Goal: Task Accomplishment & Management: Use online tool/utility

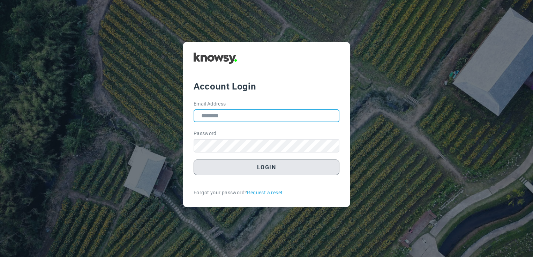
type input "**********"
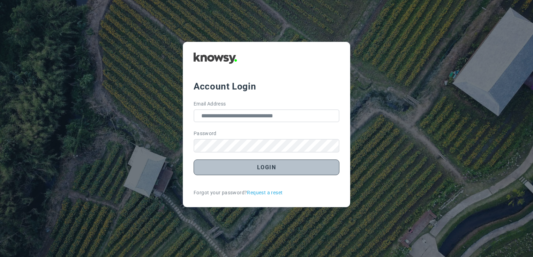
click at [261, 172] on button "Login" at bounding box center [267, 168] width 146 height 16
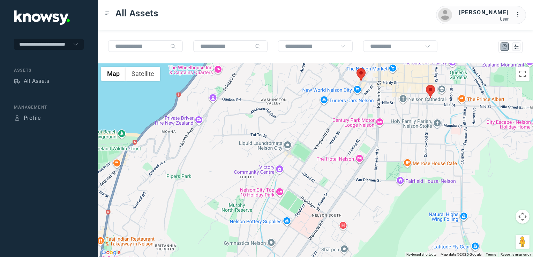
click at [430, 92] on img at bounding box center [430, 91] width 9 height 13
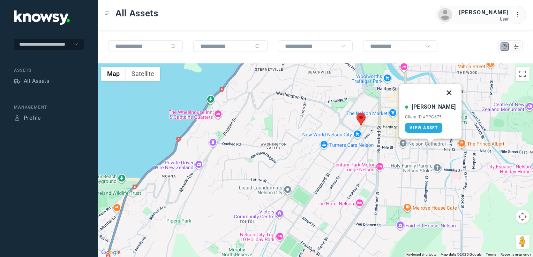
drag, startPoint x: 444, startPoint y: 91, endPoint x: 434, endPoint y: 104, distance: 16.2
click at [444, 92] on button "Close" at bounding box center [449, 92] width 17 height 17
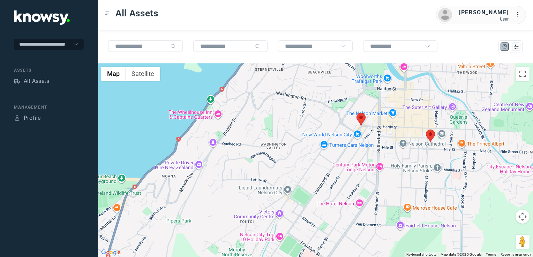
click at [359, 120] on img at bounding box center [361, 119] width 9 height 13
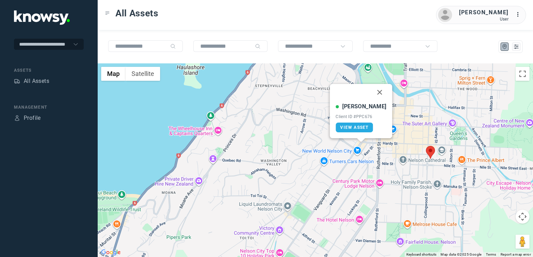
drag, startPoint x: 372, startPoint y: 93, endPoint x: 361, endPoint y: 114, distance: 22.9
click at [372, 95] on button "Close" at bounding box center [380, 92] width 17 height 17
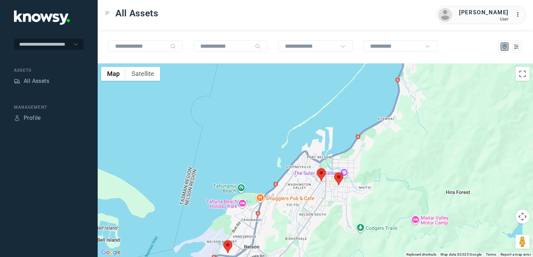
drag, startPoint x: 301, startPoint y: 175, endPoint x: 341, endPoint y: 117, distance: 70.6
click at [328, 128] on div "To navigate, press the arrow keys." at bounding box center [315, 160] width 435 height 194
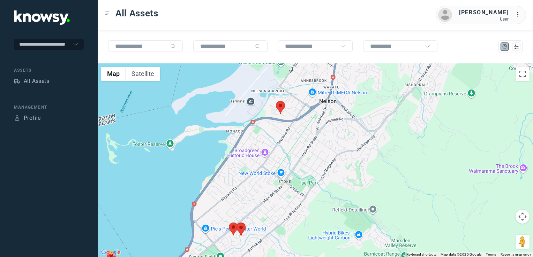
drag, startPoint x: 278, startPoint y: 184, endPoint x: 300, endPoint y: 142, distance: 47.3
click at [299, 142] on div at bounding box center [315, 160] width 435 height 194
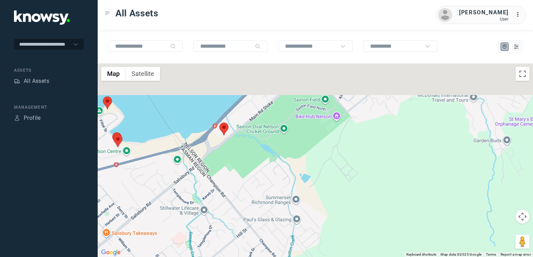
drag, startPoint x: 340, startPoint y: 103, endPoint x: 339, endPoint y: 140, distance: 37.4
click at [339, 140] on div at bounding box center [315, 160] width 435 height 194
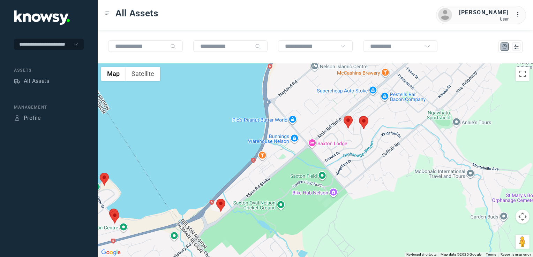
click at [350, 121] on img at bounding box center [348, 122] width 9 height 13
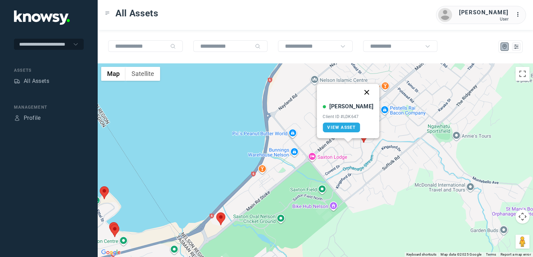
click at [361, 93] on button "Close" at bounding box center [367, 92] width 17 height 17
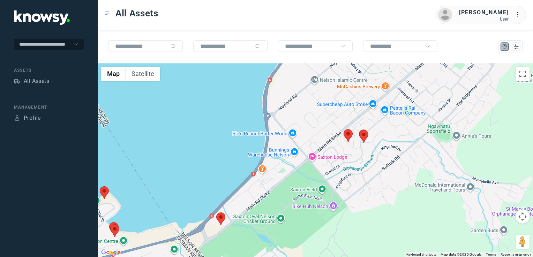
click at [362, 135] on img at bounding box center [363, 136] width 9 height 13
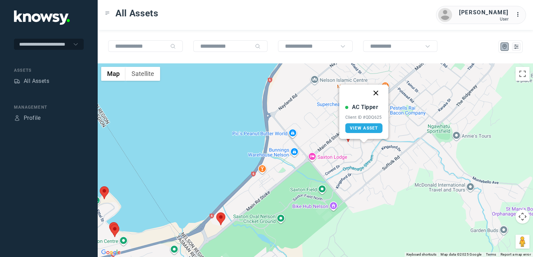
click at [373, 94] on button "Close" at bounding box center [376, 93] width 17 height 17
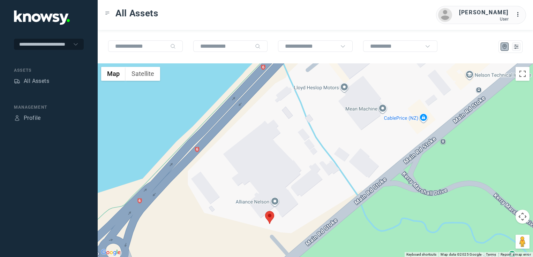
click at [267, 216] on img at bounding box center [269, 217] width 9 height 13
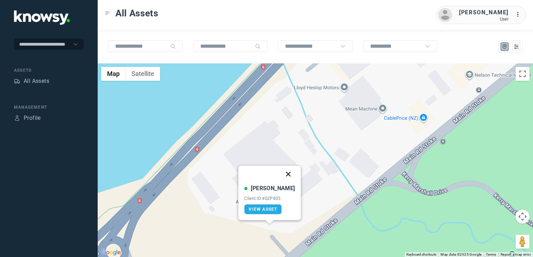
click at [282, 174] on button "Close" at bounding box center [288, 174] width 17 height 17
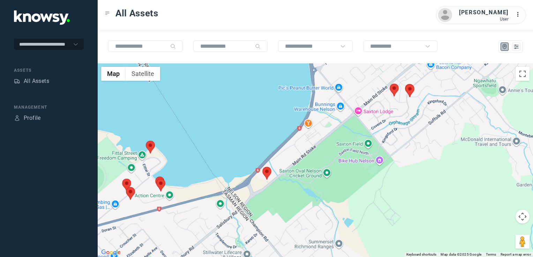
drag, startPoint x: 246, startPoint y: 187, endPoint x: 265, endPoint y: 165, distance: 28.9
click at [260, 169] on div "To navigate, press the arrow keys." at bounding box center [315, 160] width 435 height 194
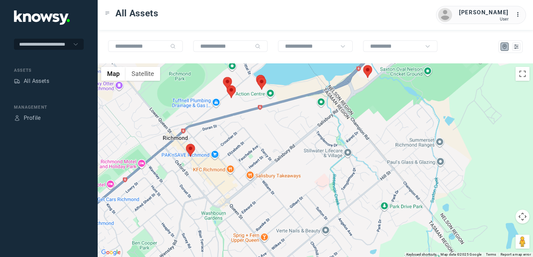
drag, startPoint x: 277, startPoint y: 154, endPoint x: 291, endPoint y: 151, distance: 14.1
click at [291, 151] on div at bounding box center [315, 160] width 435 height 194
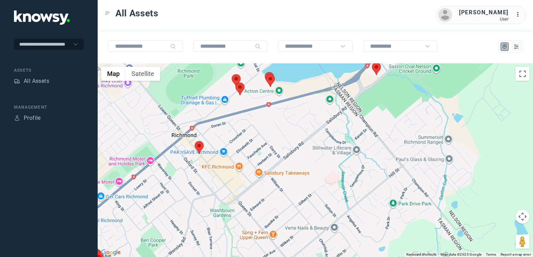
click at [200, 149] on img at bounding box center [199, 147] width 9 height 13
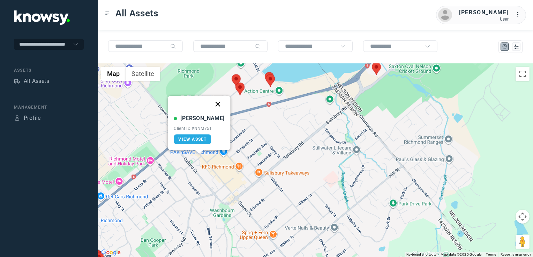
click at [210, 103] on button "Close" at bounding box center [218, 104] width 17 height 17
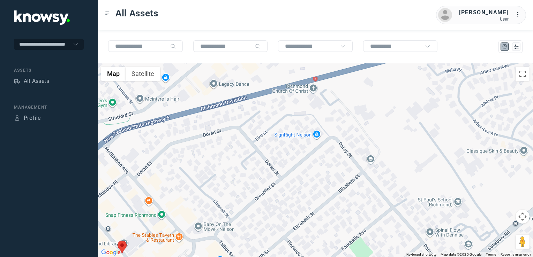
drag, startPoint x: 194, startPoint y: 179, endPoint x: 244, endPoint y: 122, distance: 75.7
click at [240, 126] on div "To navigate, press the arrow keys." at bounding box center [315, 160] width 435 height 194
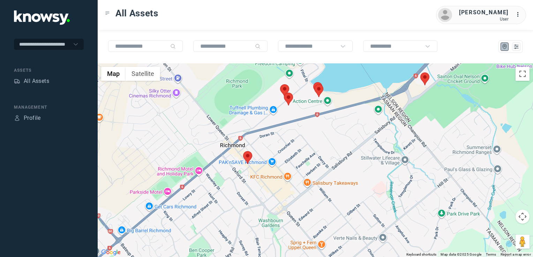
drag, startPoint x: 190, startPoint y: 198, endPoint x: 200, endPoint y: 174, distance: 25.5
click at [200, 175] on div at bounding box center [315, 160] width 435 height 194
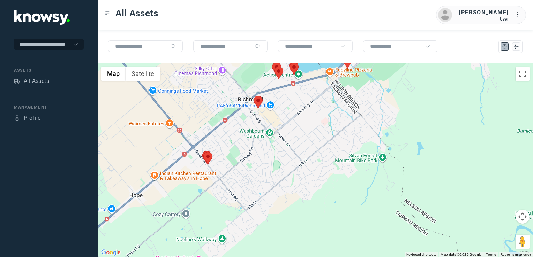
click at [245, 167] on div at bounding box center [315, 160] width 435 height 194
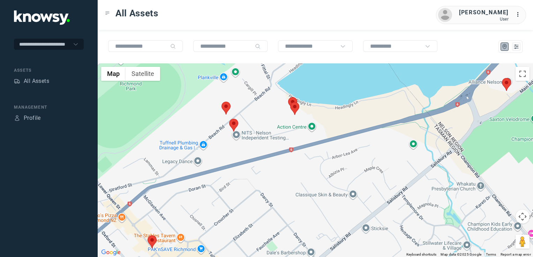
drag, startPoint x: 270, startPoint y: 140, endPoint x: 270, endPoint y: 145, distance: 5.6
click at [270, 145] on div at bounding box center [315, 160] width 435 height 194
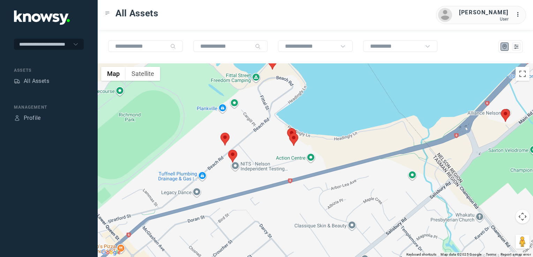
click at [265, 144] on div at bounding box center [315, 160] width 435 height 194
